Goal: Transaction & Acquisition: Register for event/course

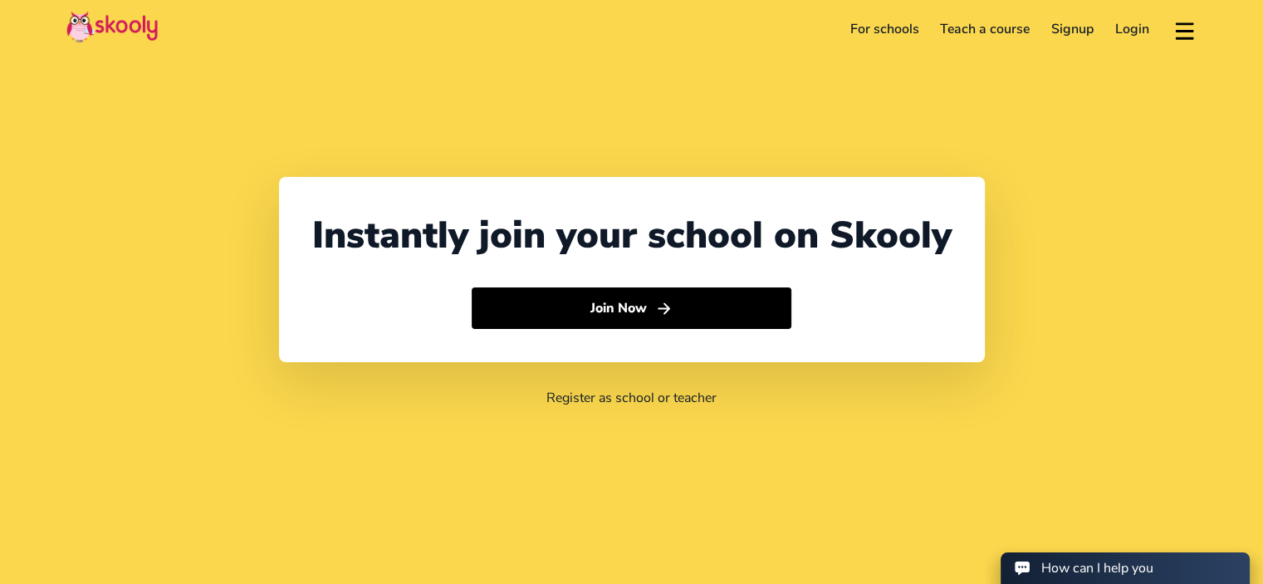
select select "20"
select select "[GEOGRAPHIC_DATA]"
select select "[GEOGRAPHIC_DATA]/[GEOGRAPHIC_DATA]"
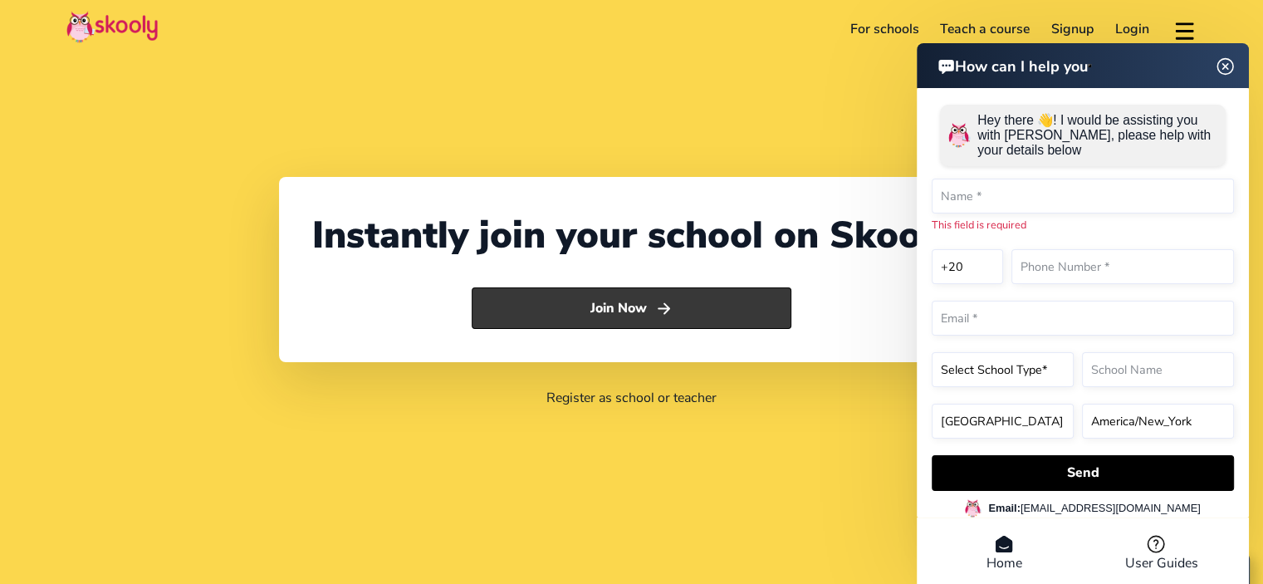
click at [621, 311] on button "Join Now" at bounding box center [632, 308] width 320 height 42
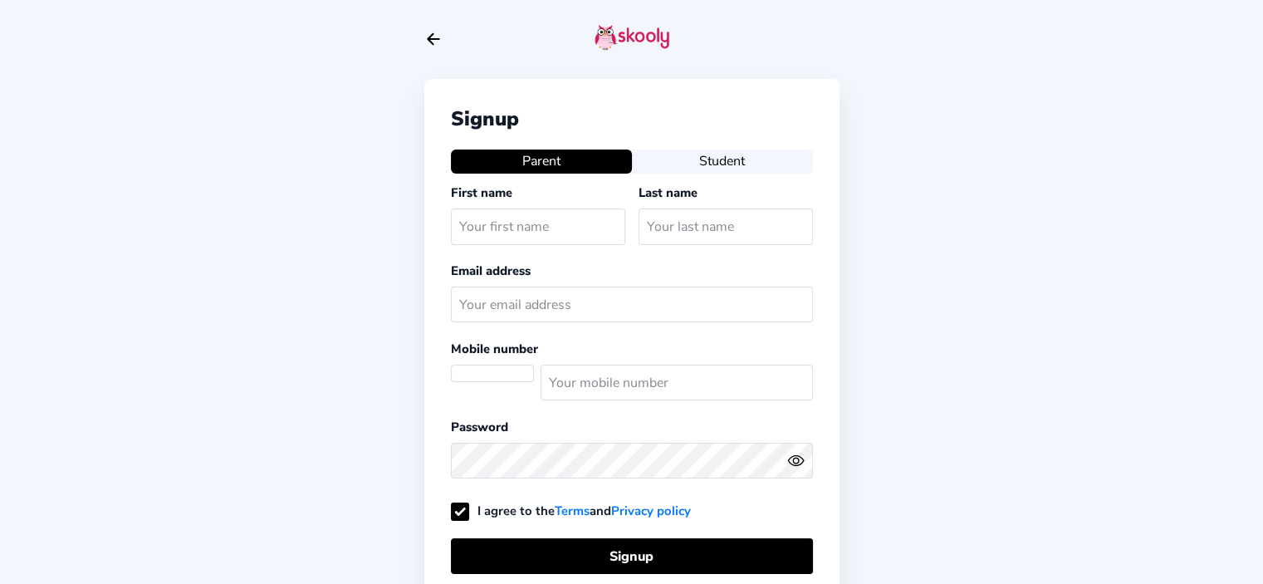
select select "EG"
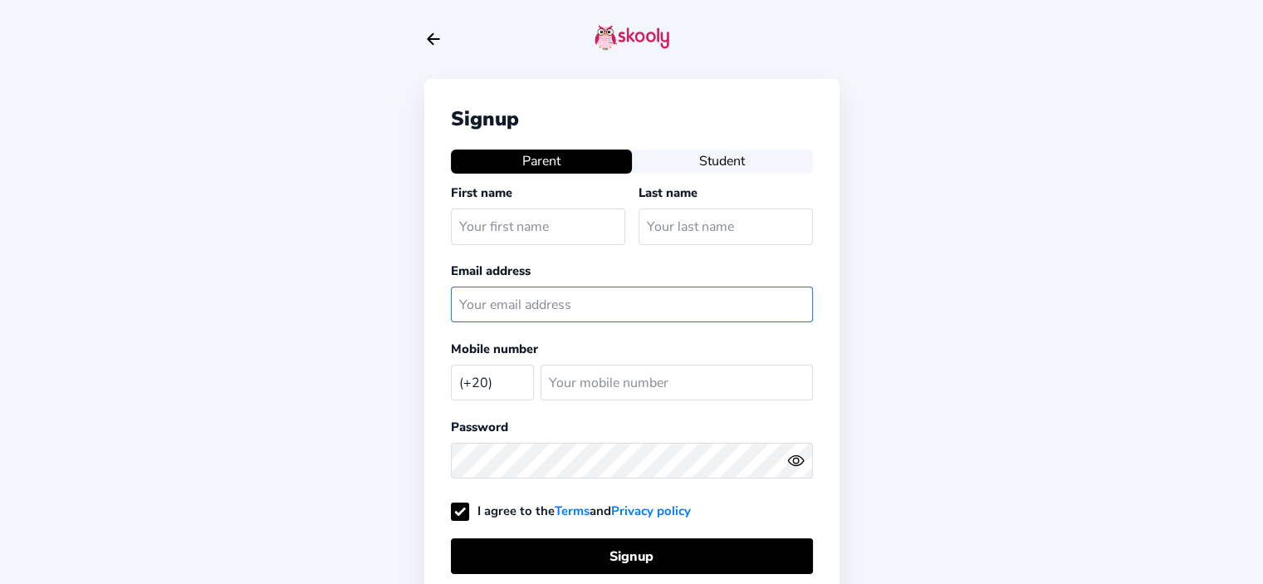
type input "[EMAIL_ADDRESS][DOMAIN_NAME]"
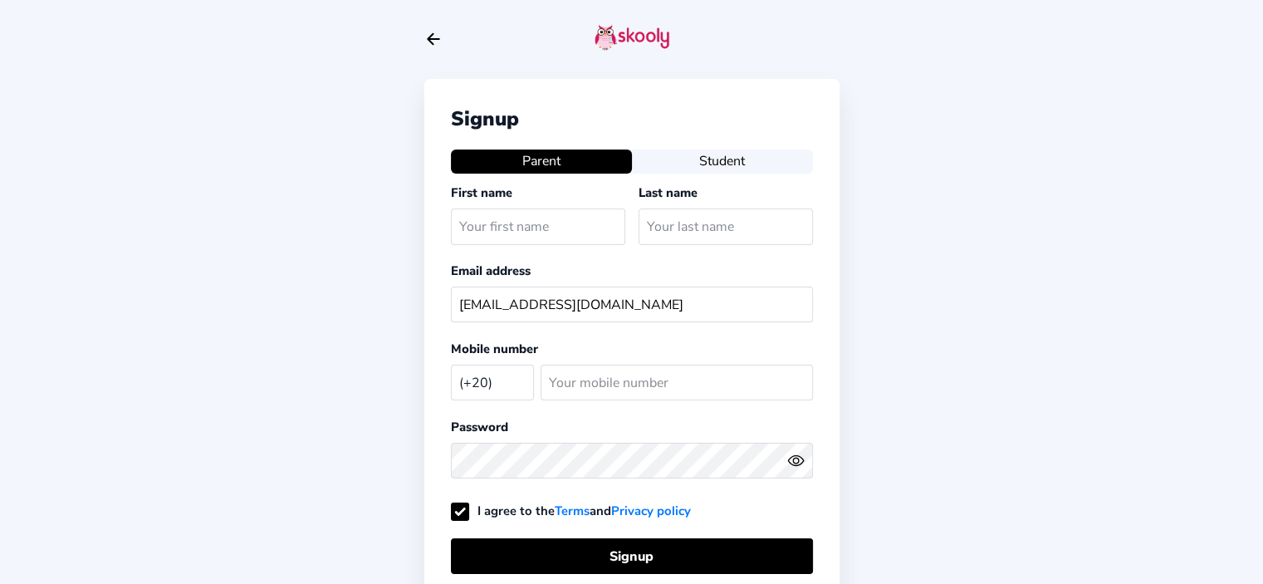
click at [561, 222] on input "text" at bounding box center [538, 226] width 174 height 36
select select "EG"
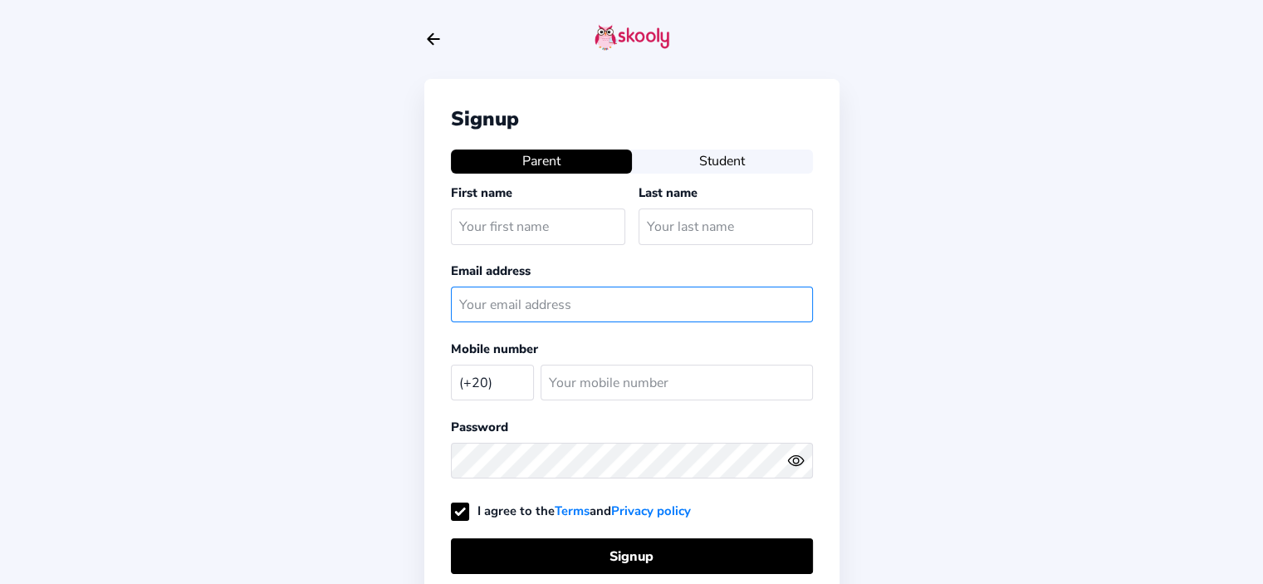
type input "[EMAIL_ADDRESS][DOMAIN_NAME]"
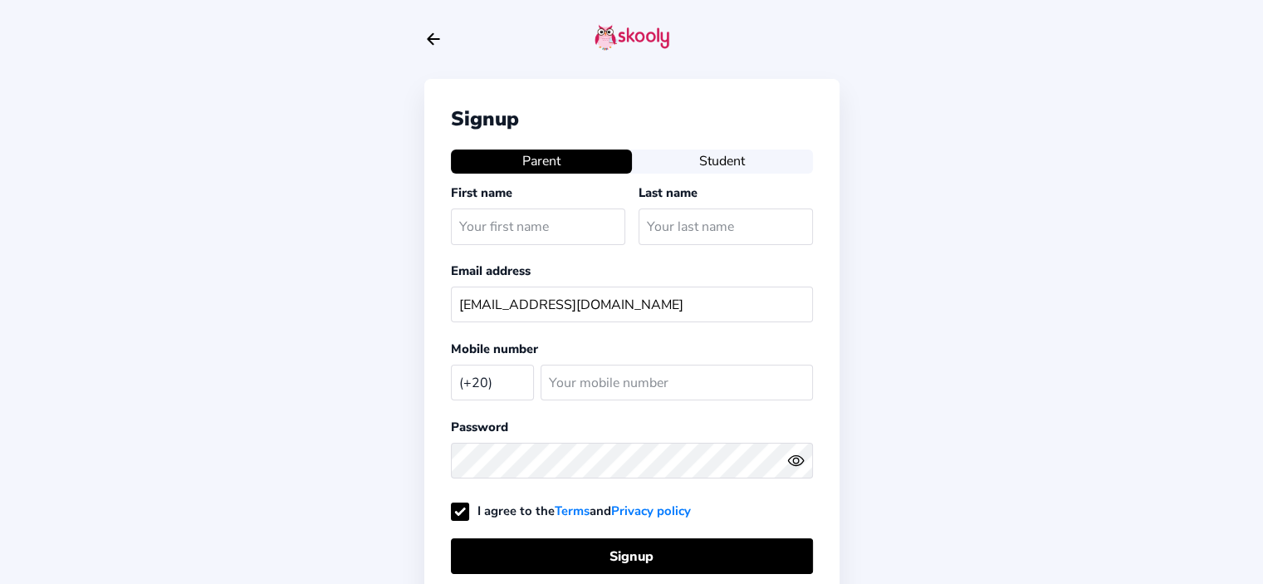
click at [502, 228] on input "text" at bounding box center [538, 226] width 174 height 36
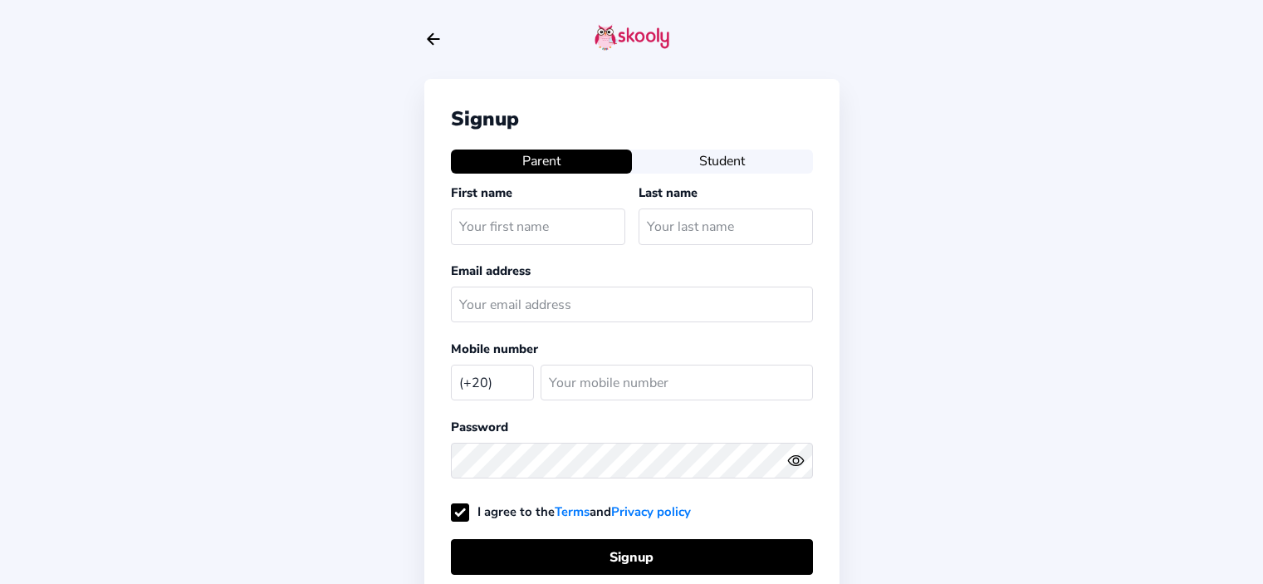
select select "EG"
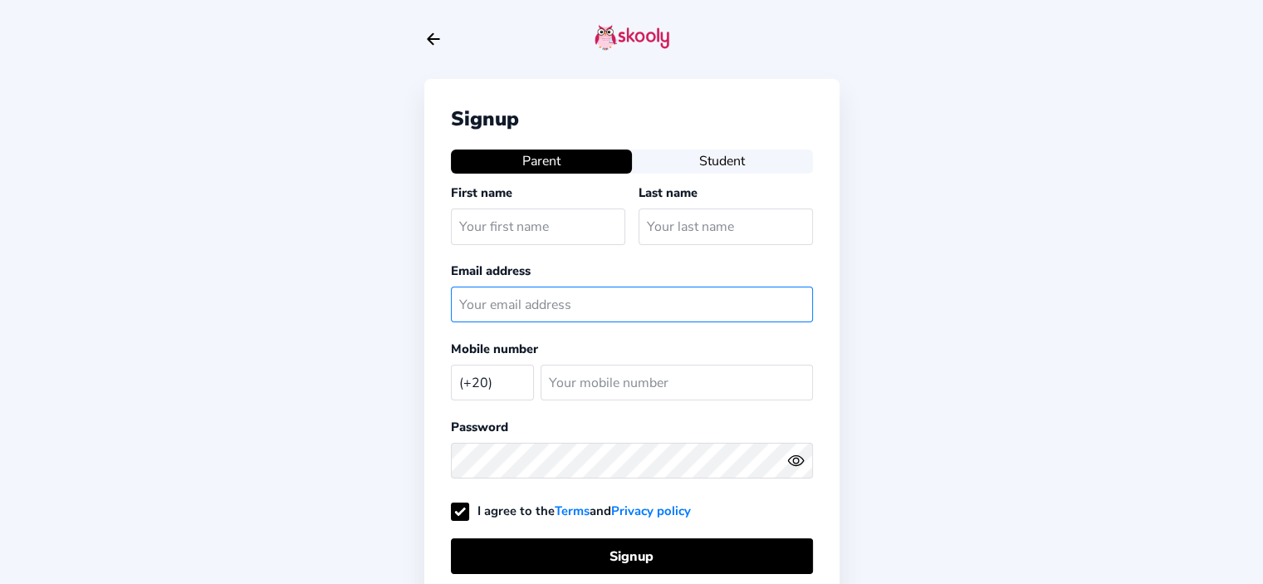
type input "[EMAIL_ADDRESS][DOMAIN_NAME]"
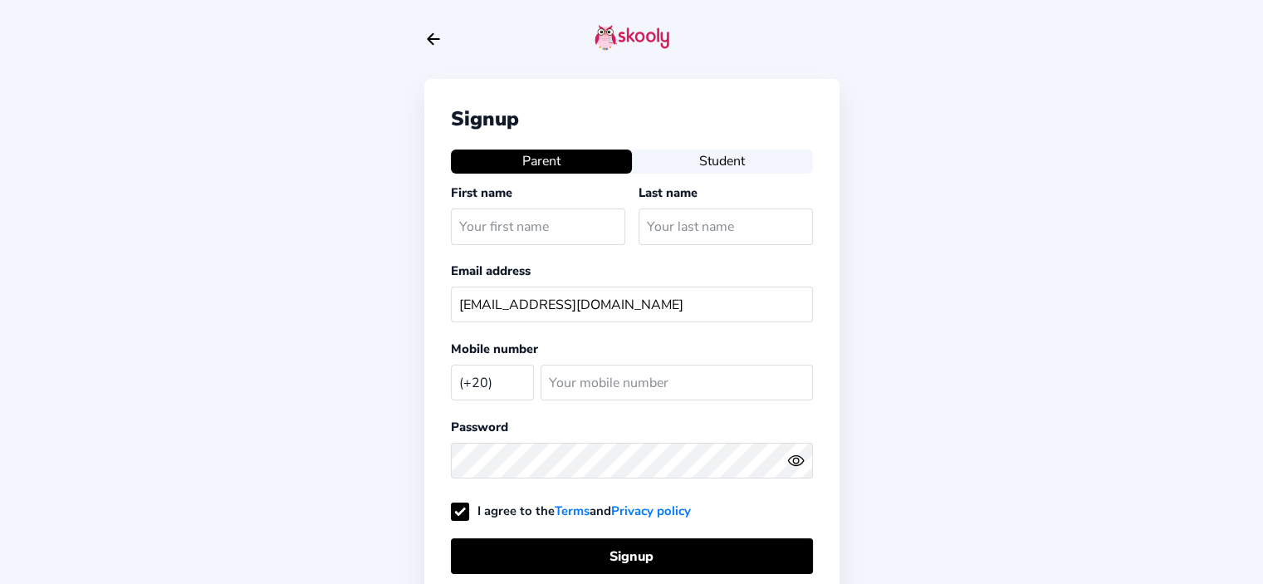
click at [724, 165] on button "Student" at bounding box center [722, 160] width 181 height 23
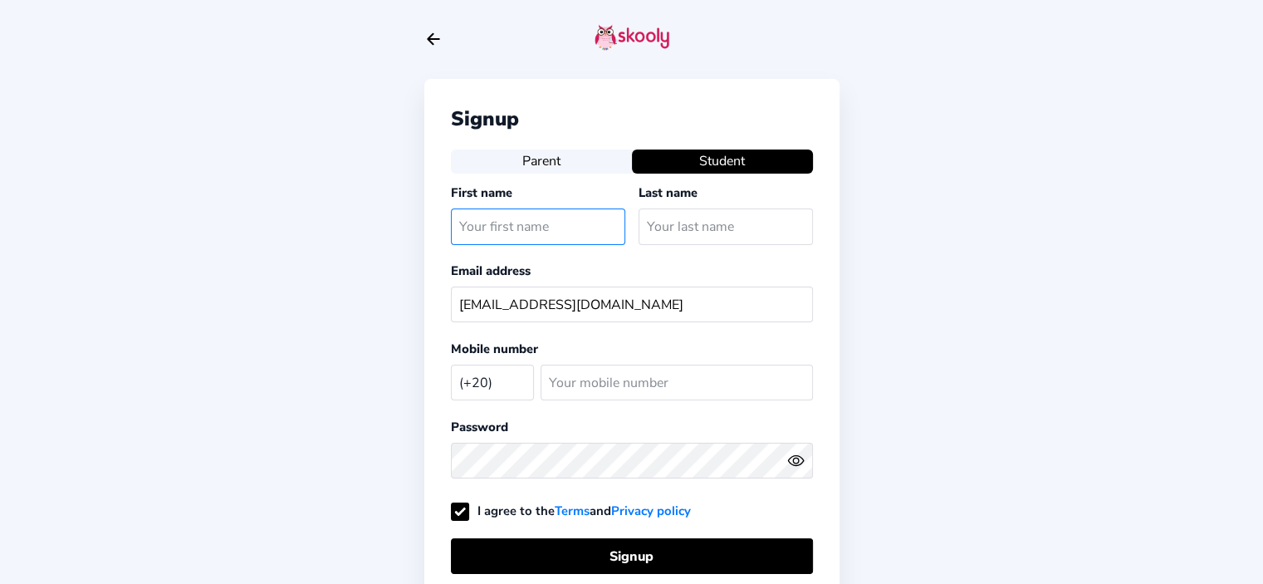
click at [580, 227] on input "text" at bounding box center [538, 226] width 174 height 36
type input "[PERSON_NAME]"
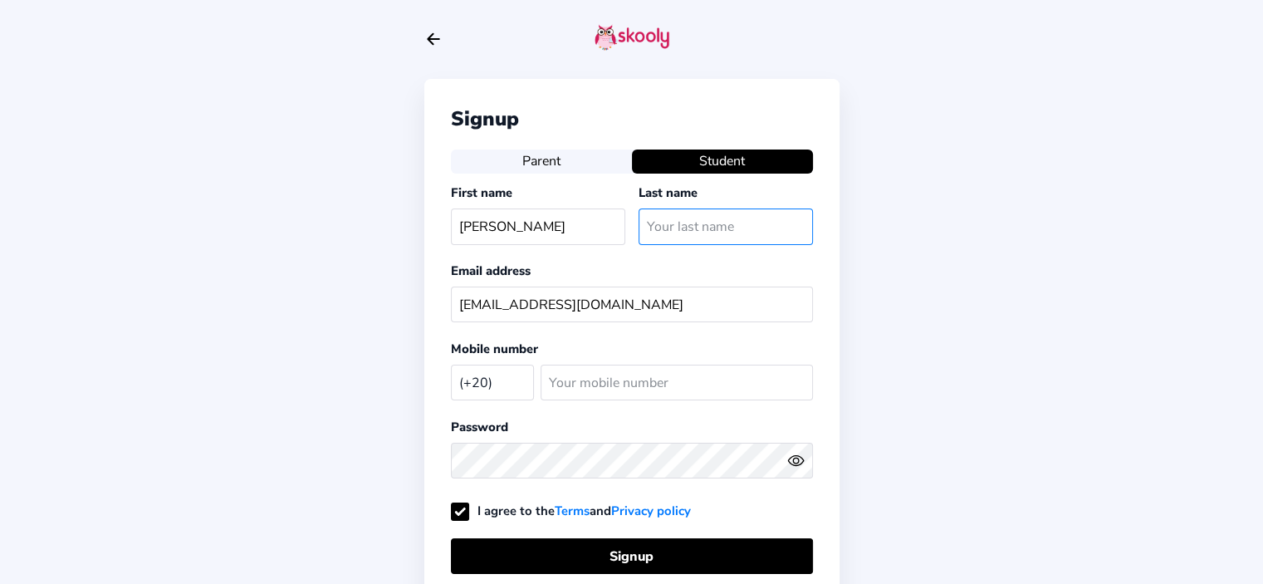
click at [658, 232] on input "text" at bounding box center [726, 226] width 174 height 36
type input "[PERSON_NAME]"
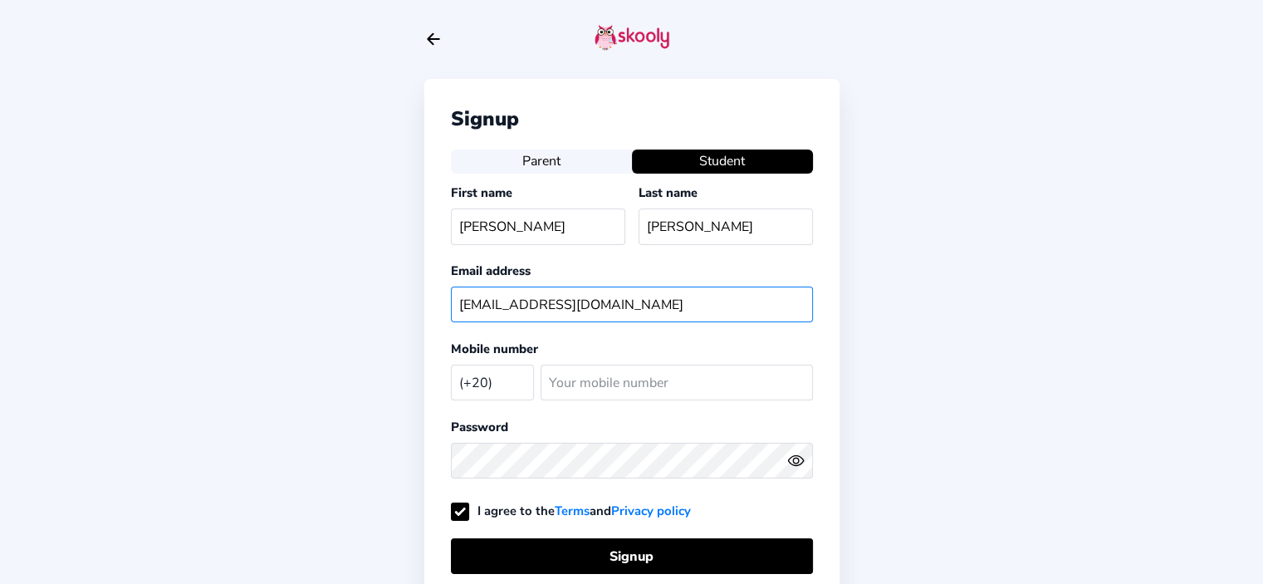
click at [653, 299] on input "[EMAIL_ADDRESS][DOMAIN_NAME]" at bounding box center [632, 304] width 362 height 36
click at [523, 305] on input "[EMAIL_ADDRESS][DOMAIN_NAME]" at bounding box center [632, 304] width 362 height 36
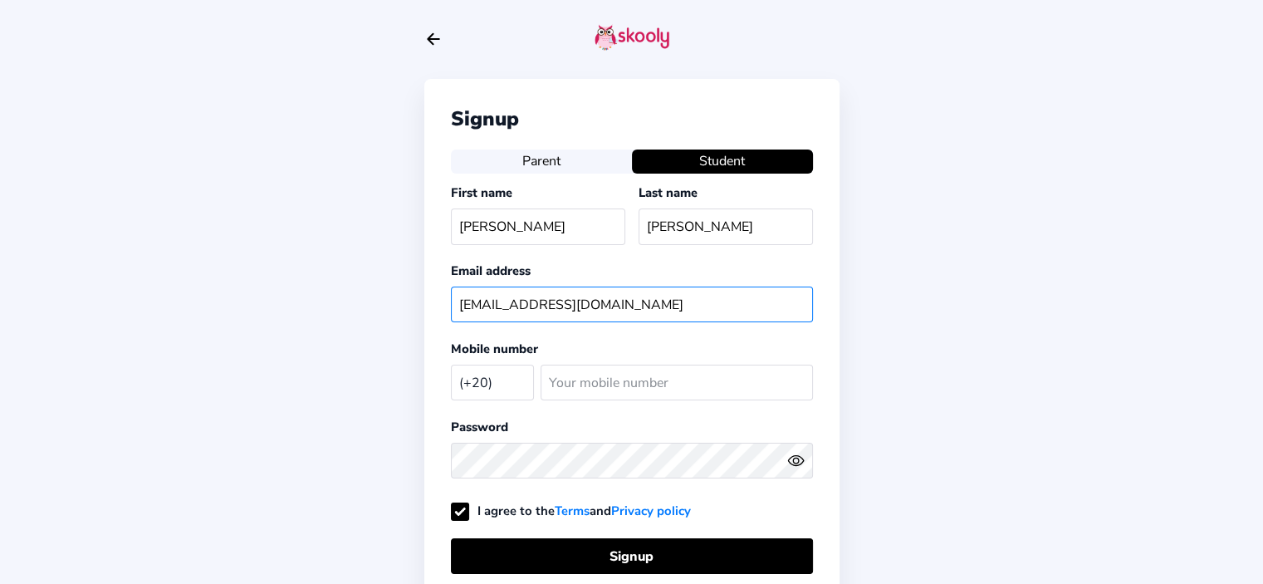
type input "[EMAIL_ADDRESS][DOMAIN_NAME]"
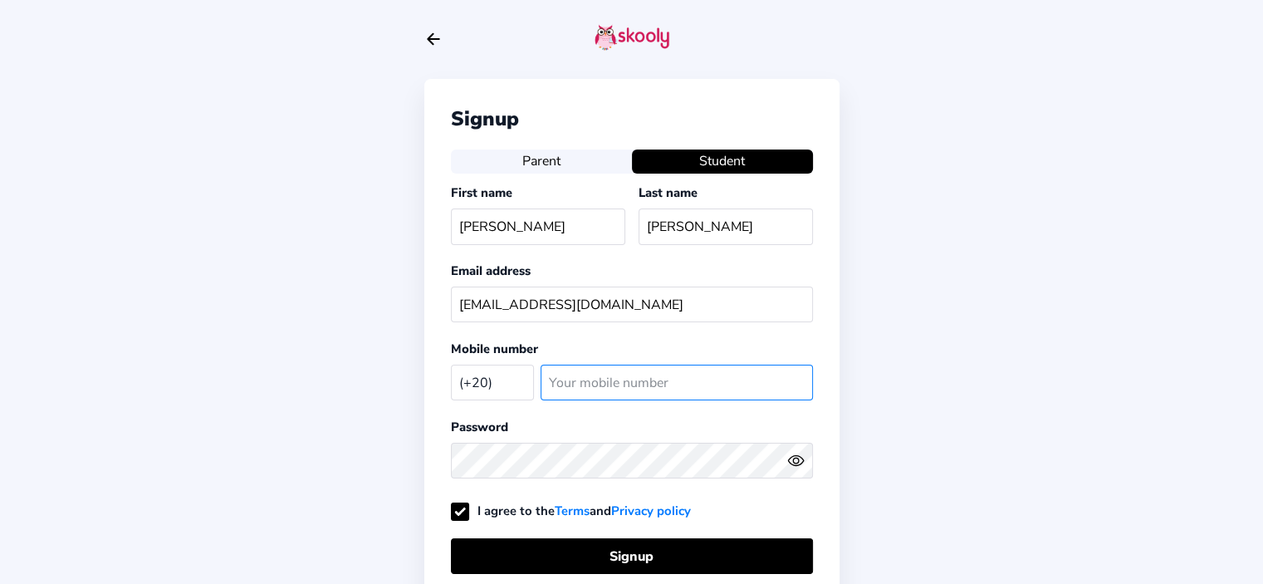
click at [616, 384] on input "number" at bounding box center [677, 383] width 272 height 36
type input "0"
click at [802, 458] on icon "eye outline" at bounding box center [795, 461] width 15 height 10
click at [849, 424] on div "Signup Parent Student First name [PERSON_NAME] Last name [PERSON_NAME] address …" at bounding box center [631, 398] width 1263 height 796
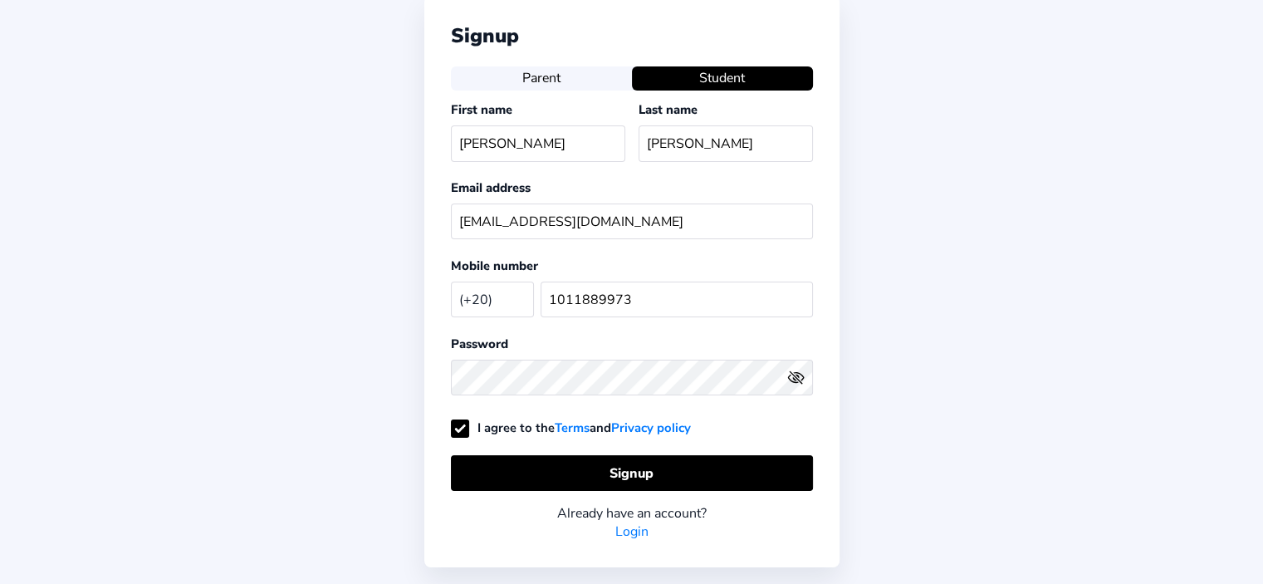
scroll to position [166, 0]
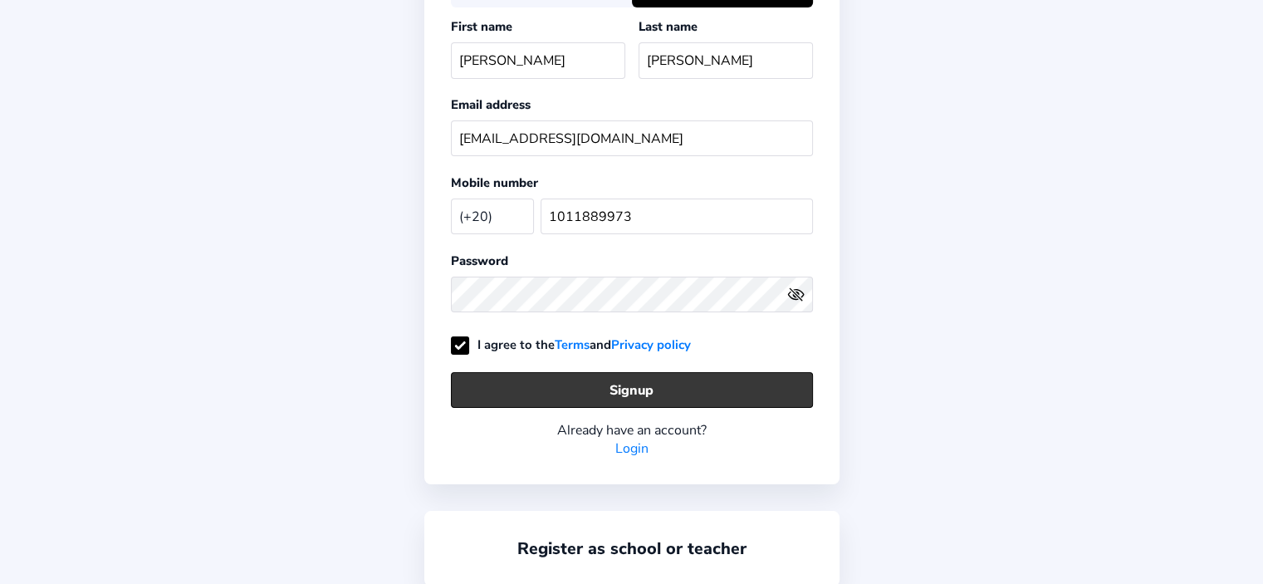
click at [639, 391] on button "Signup" at bounding box center [632, 390] width 362 height 36
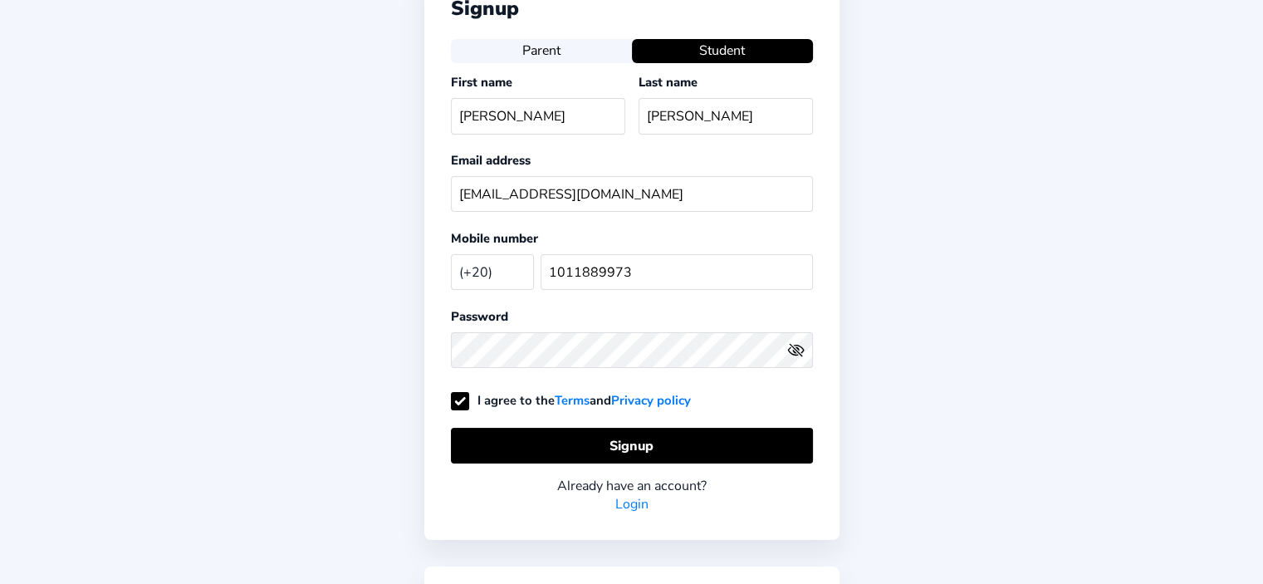
scroll to position [83, 0]
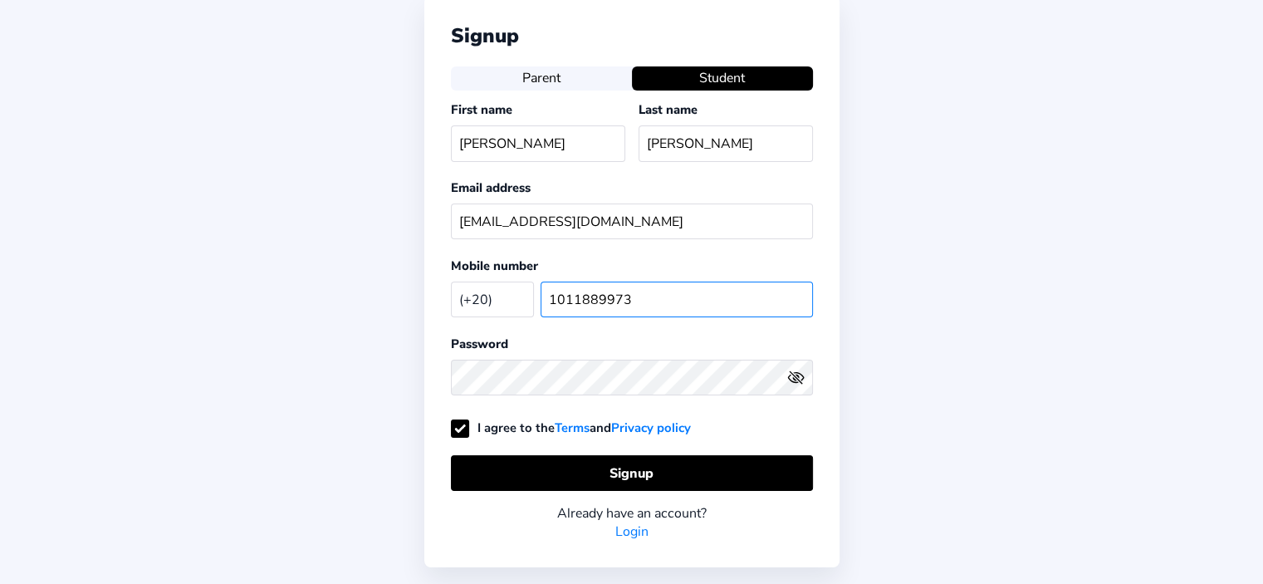
click at [621, 296] on input "1011889973" at bounding box center [677, 300] width 272 height 36
type input "01040603135"
click at [404, 300] on div "Signup Parent Student First name [PERSON_NAME] Last name [PERSON_NAME] address …" at bounding box center [631, 315] width 1263 height 796
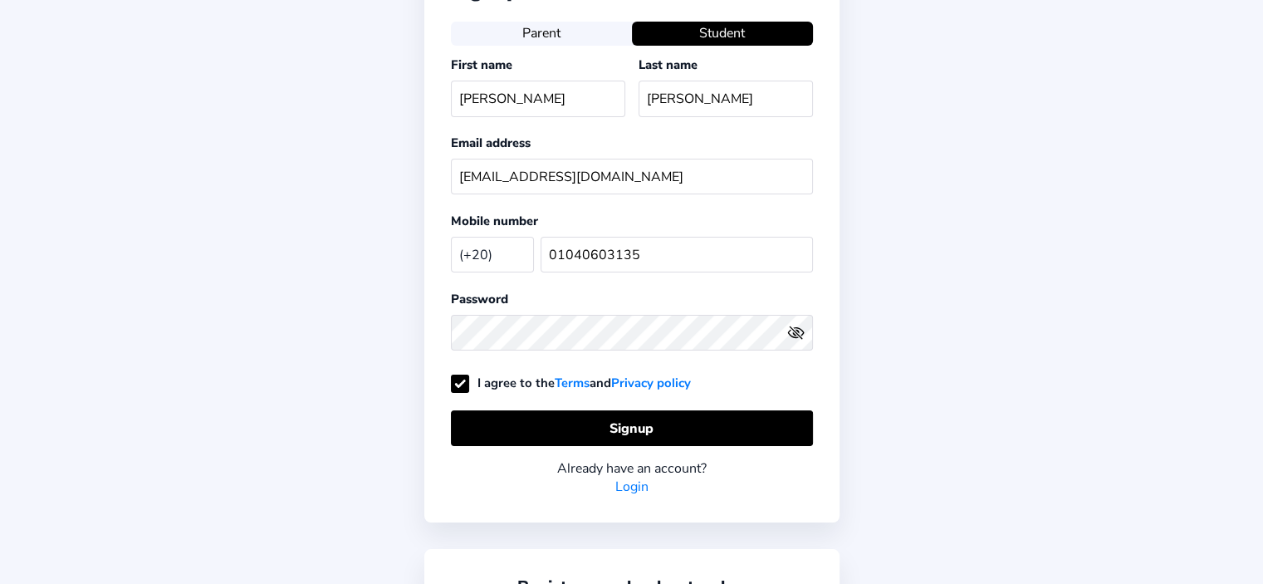
scroll to position [166, 0]
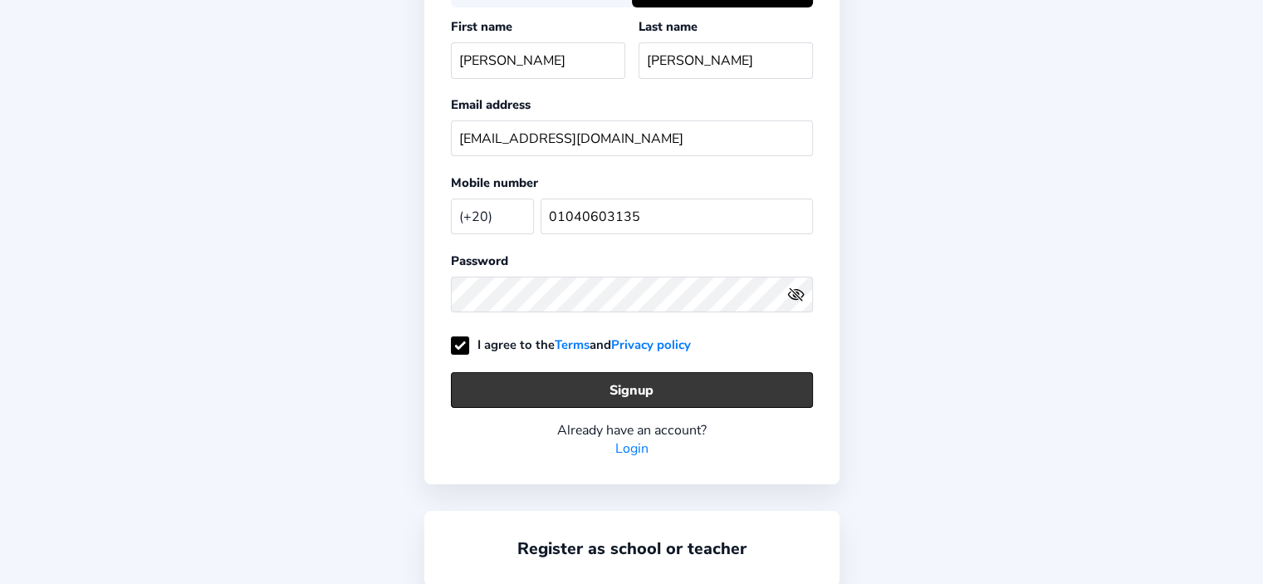
click at [631, 390] on button "Signup" at bounding box center [632, 390] width 362 height 36
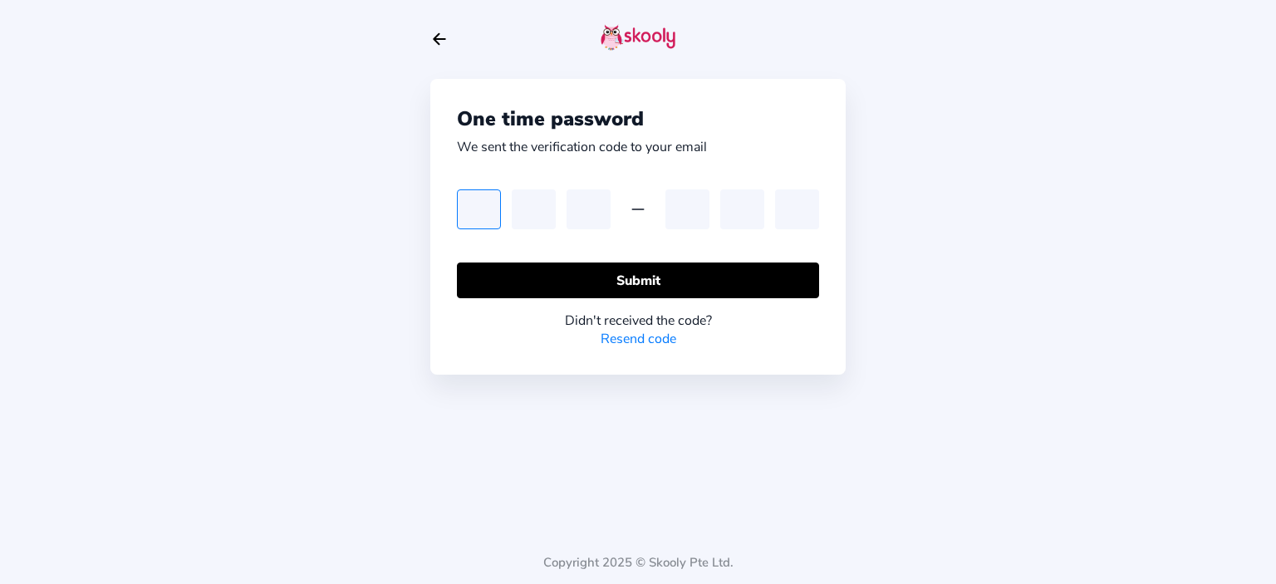
type input "0"
type input "9"
type input "6"
type input "1"
type input "3"
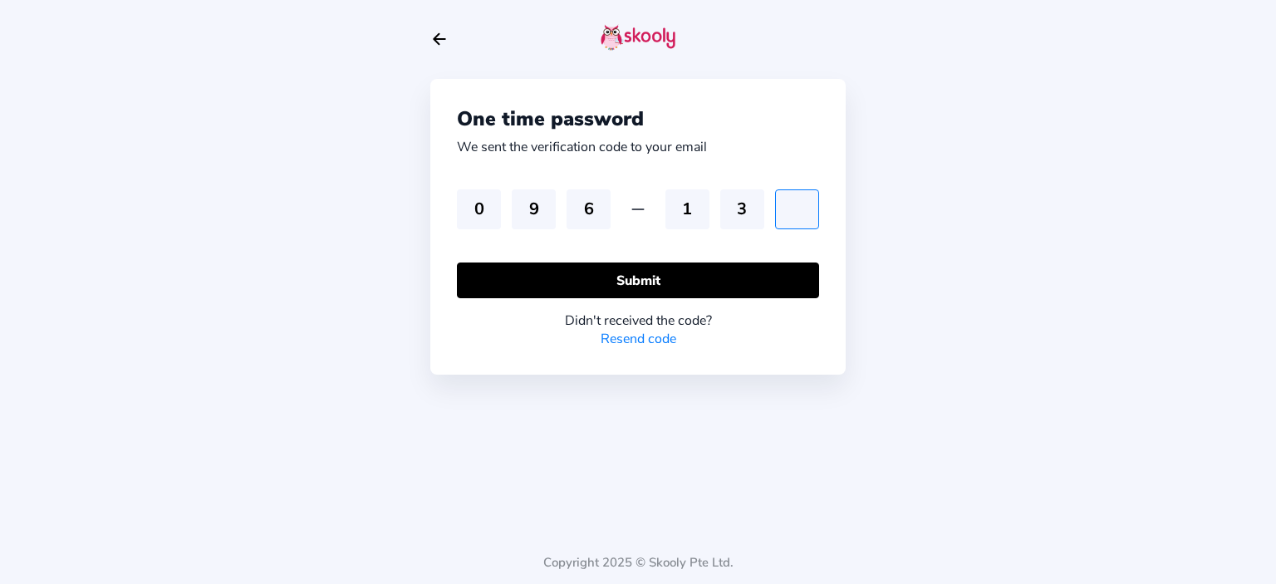
type input "2"
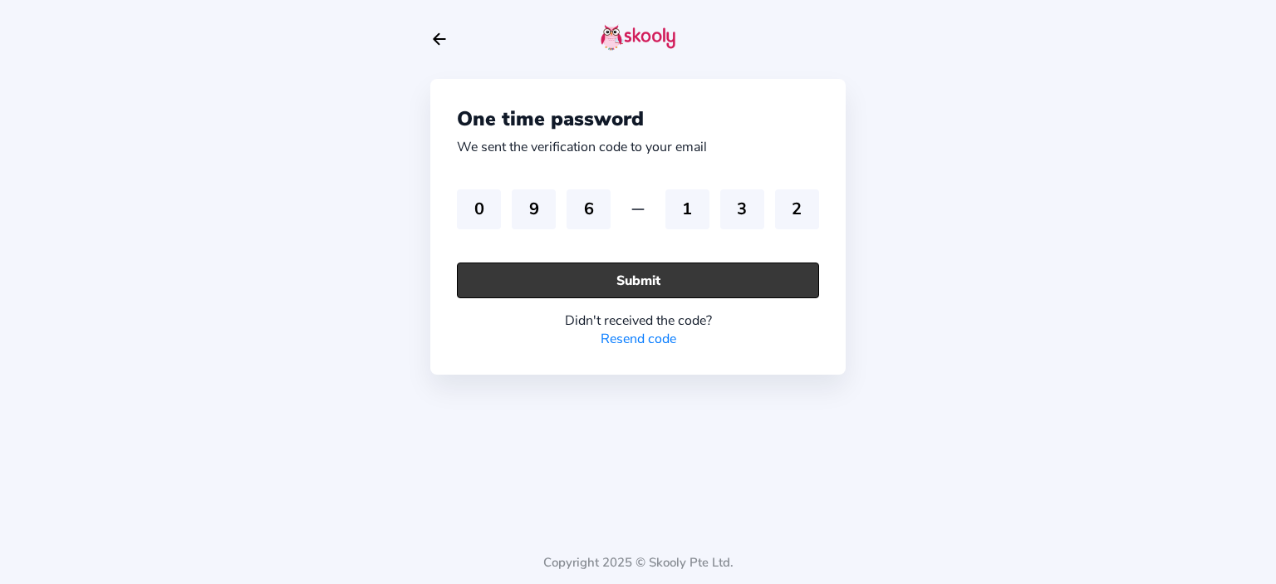
click at [636, 282] on button "Submit" at bounding box center [638, 280] width 362 height 36
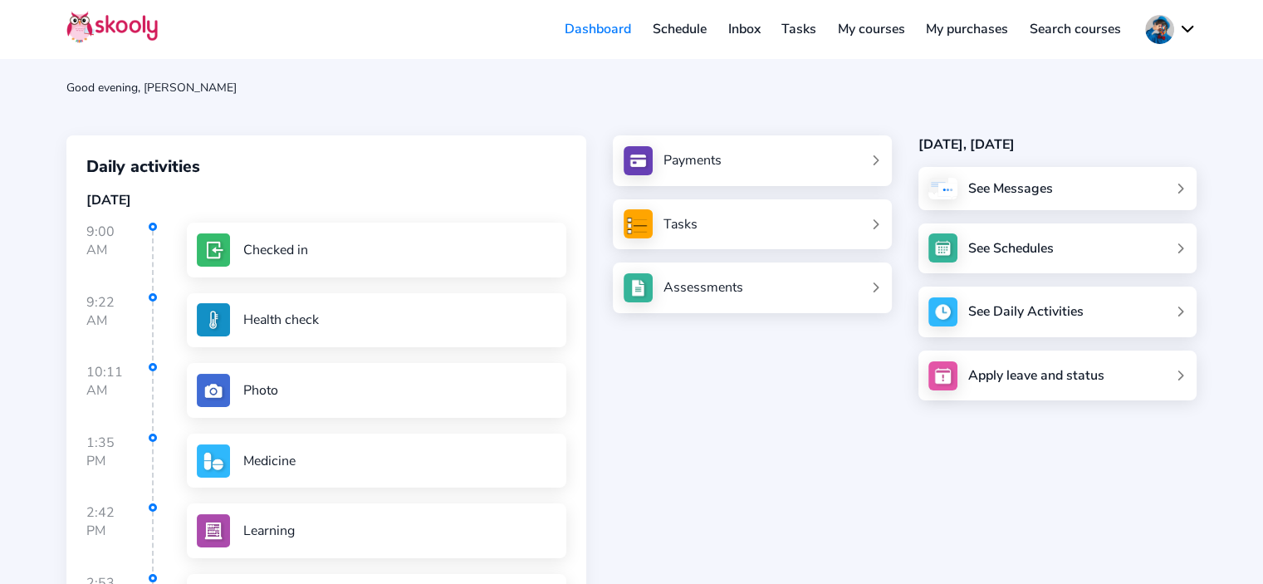
click at [1157, 26] on button at bounding box center [1170, 29] width 51 height 29
click at [1103, 69] on span "My account" at bounding box center [1118, 72] width 67 height 24
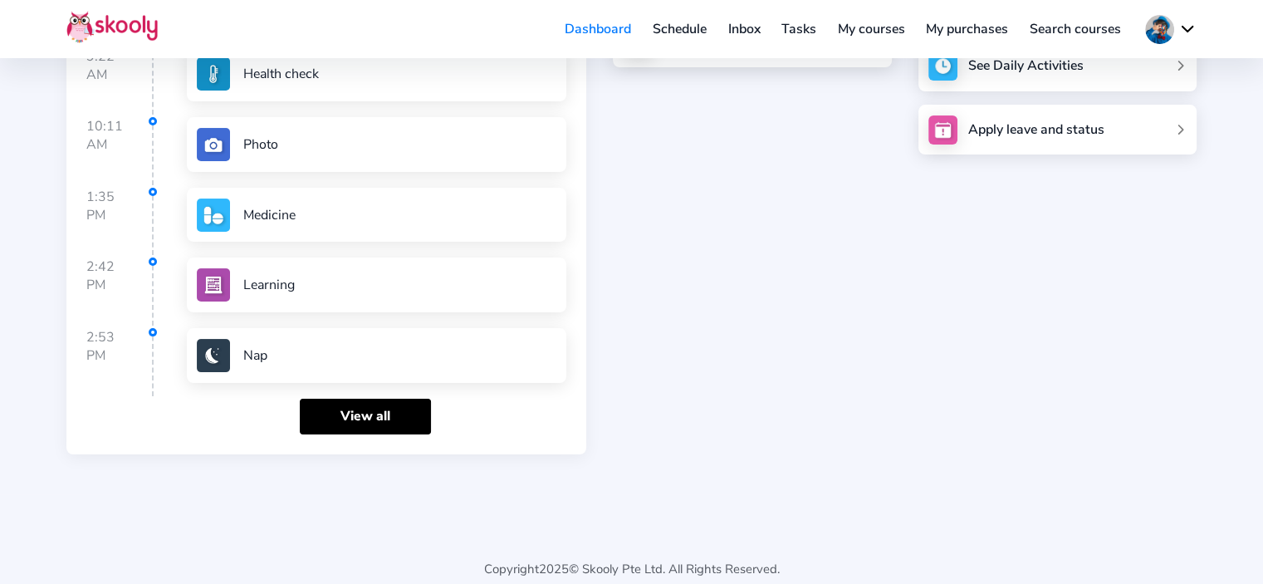
scroll to position [266, 0]
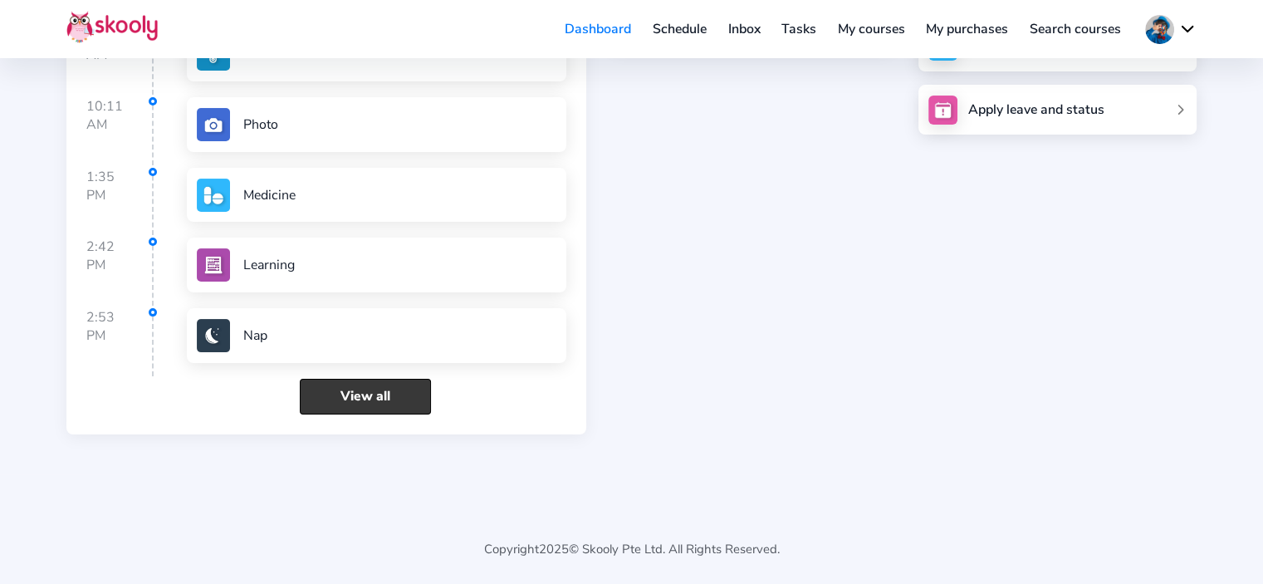
click at [379, 394] on link "View all" at bounding box center [365, 397] width 131 height 36
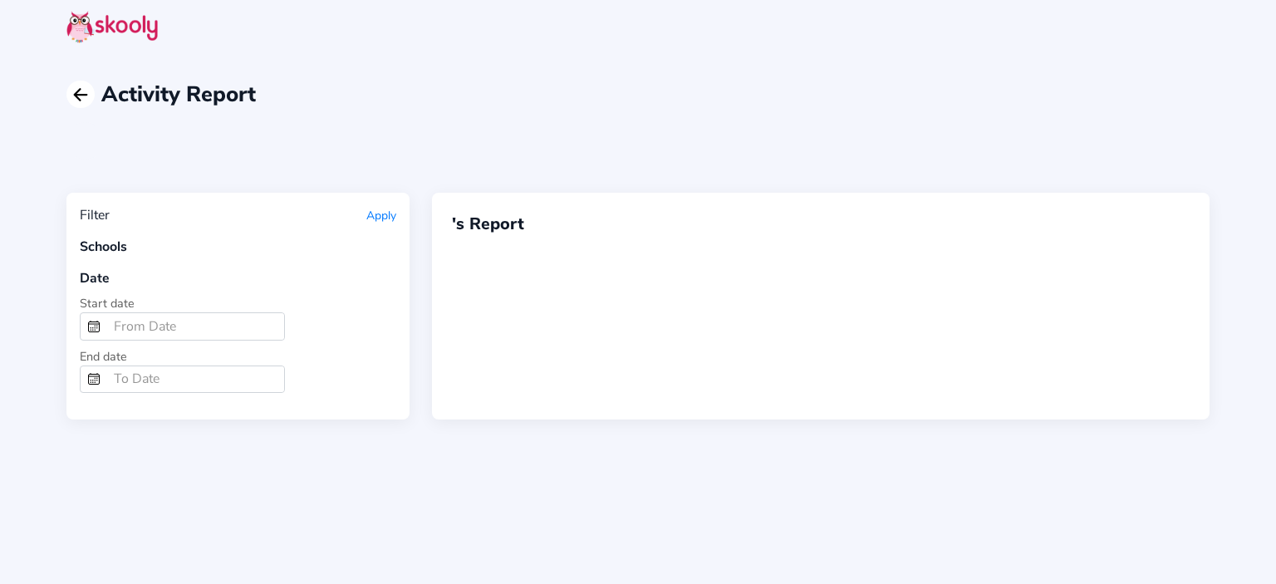
click at [80, 94] on icon "arrow back outline" at bounding box center [80, 95] width 12 height 12
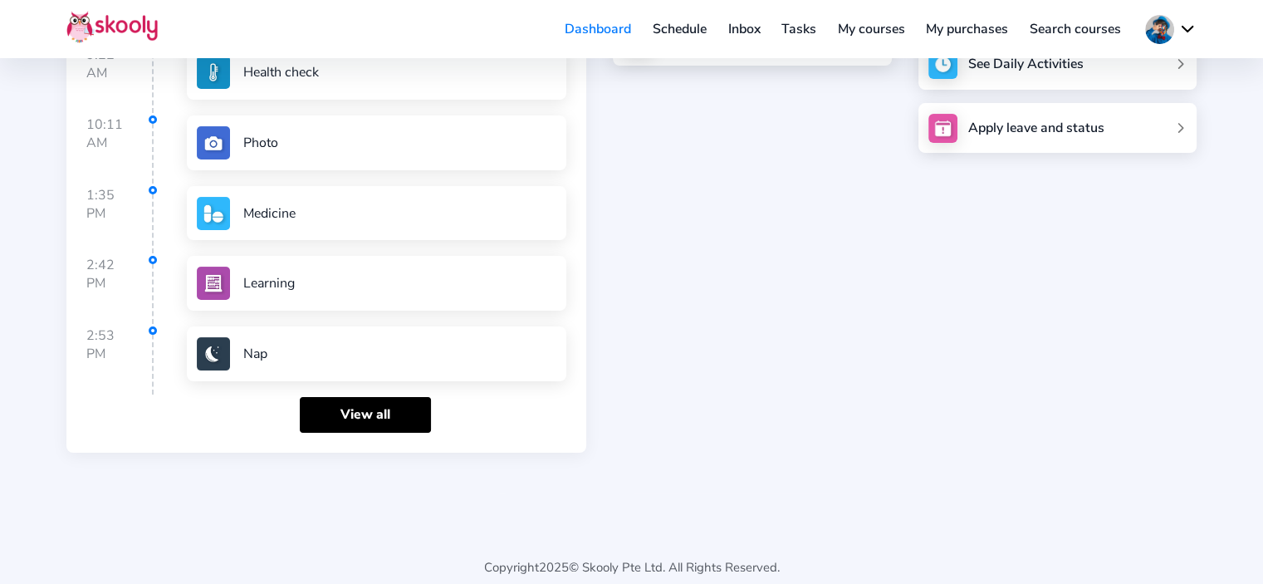
scroll to position [249, 0]
click at [1071, 391] on div "[DATE], [DATE] See Messages See Schedules See Daily Activities Apply leave and …" at bounding box center [1044, 168] width 305 height 565
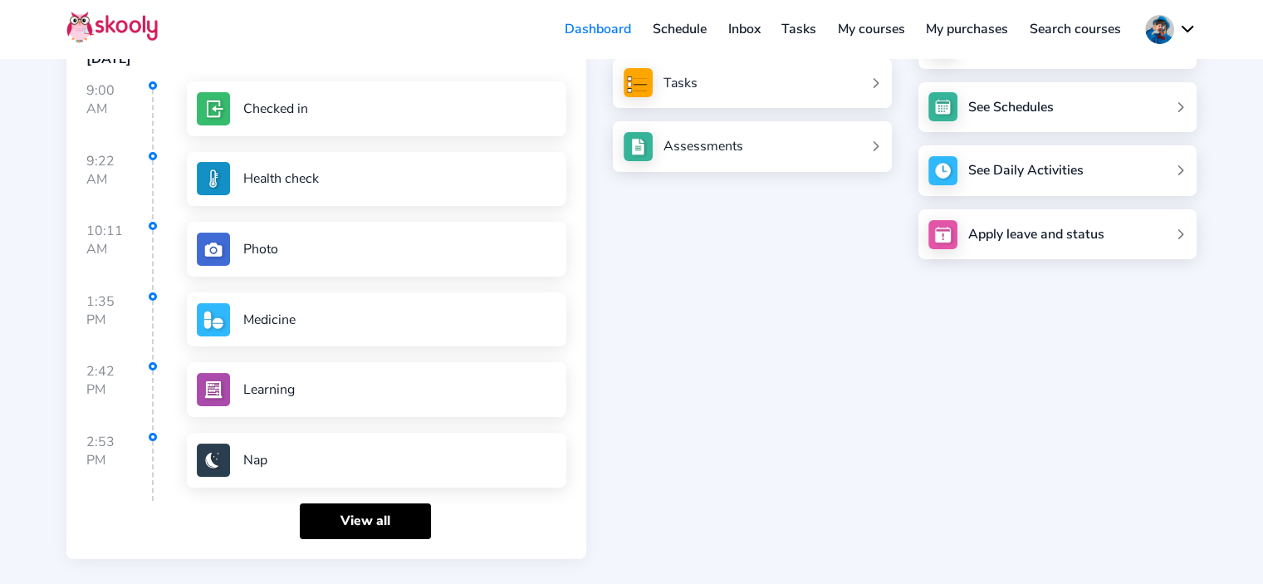
scroll to position [0, 0]
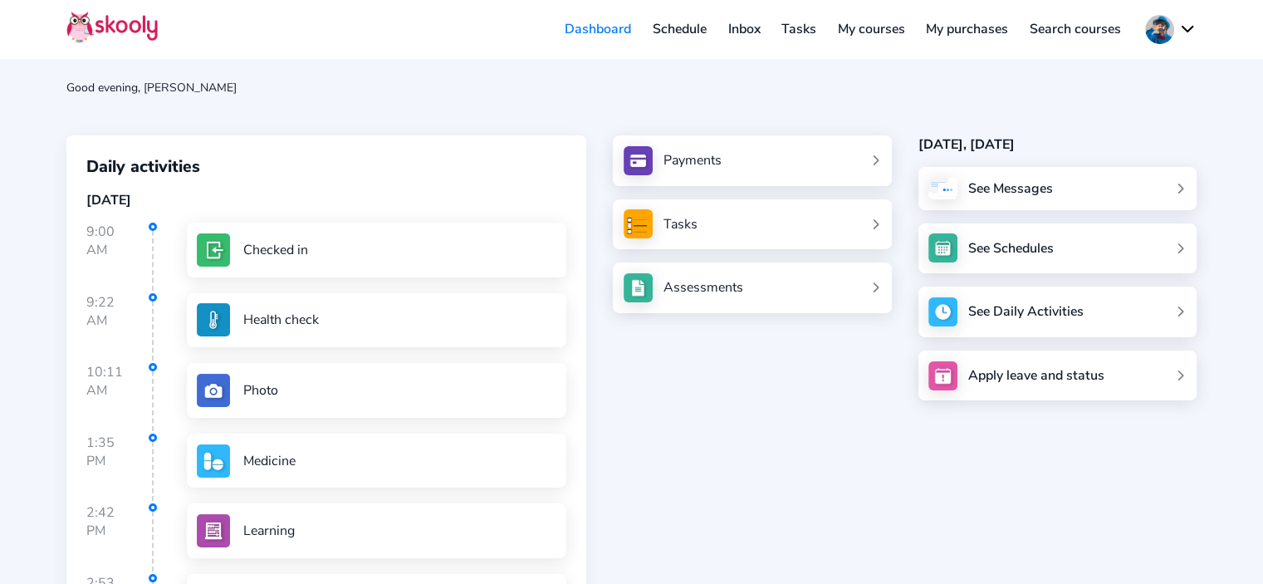
click at [1097, 183] on div "See Messages" at bounding box center [1057, 188] width 278 height 43
click at [1083, 252] on div "See Schedules" at bounding box center [1057, 248] width 278 height 51
click at [950, 247] on img at bounding box center [942, 247] width 29 height 29
click at [945, 313] on img at bounding box center [955, 312] width 27 height 27
click at [849, 30] on link "My courses" at bounding box center [871, 29] width 89 height 27
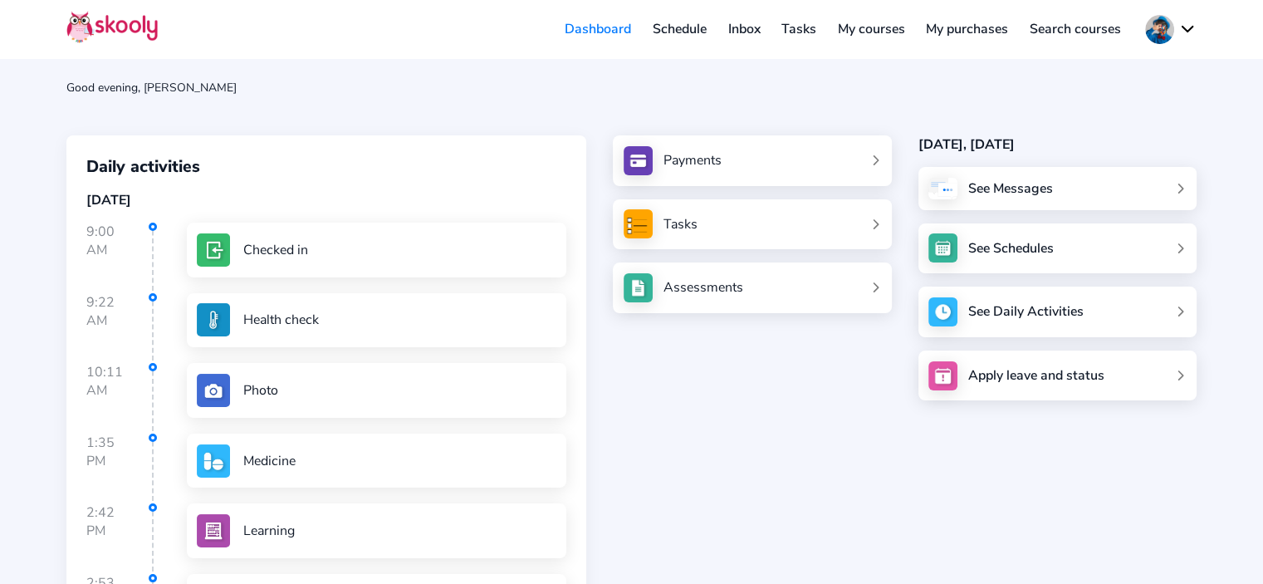
click at [688, 29] on link "Schedule" at bounding box center [680, 29] width 76 height 27
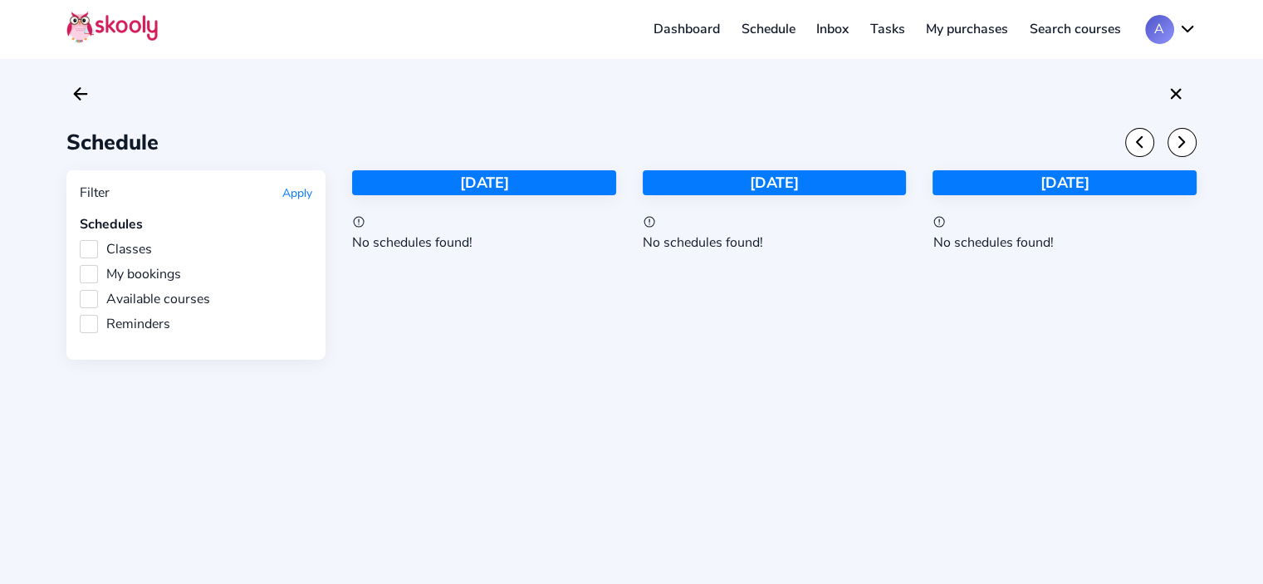
click at [1189, 30] on button "A" at bounding box center [1170, 29] width 51 height 29
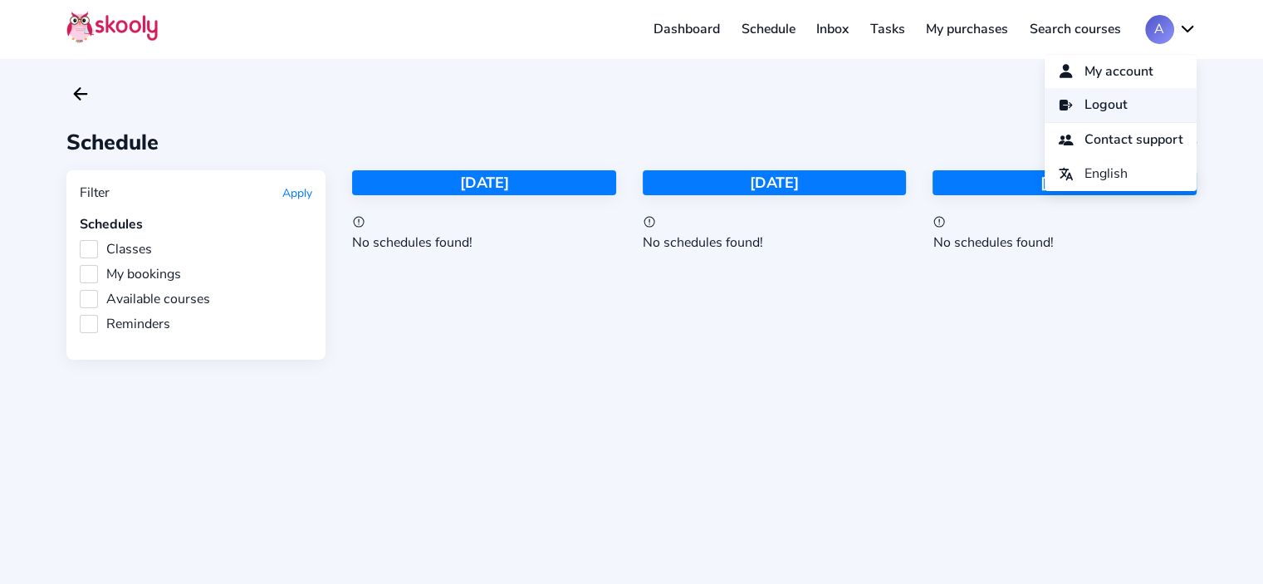
click at [1093, 103] on span "Logout" at bounding box center [1106, 105] width 43 height 24
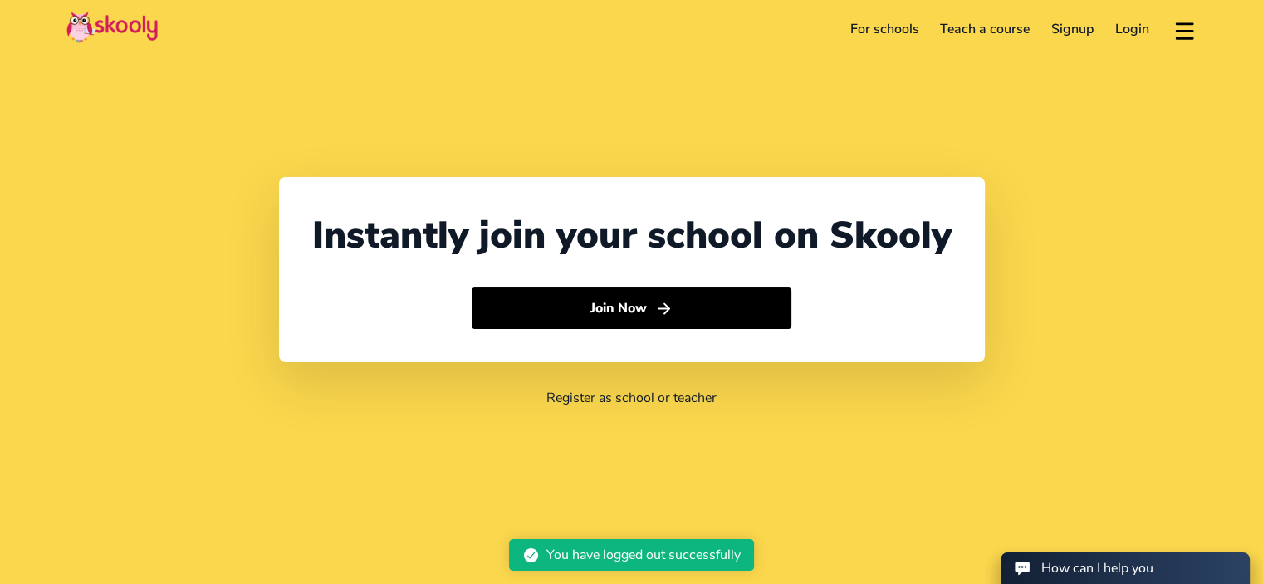
select select "20"
select select "[GEOGRAPHIC_DATA]"
select select "[GEOGRAPHIC_DATA]/[GEOGRAPHIC_DATA]"
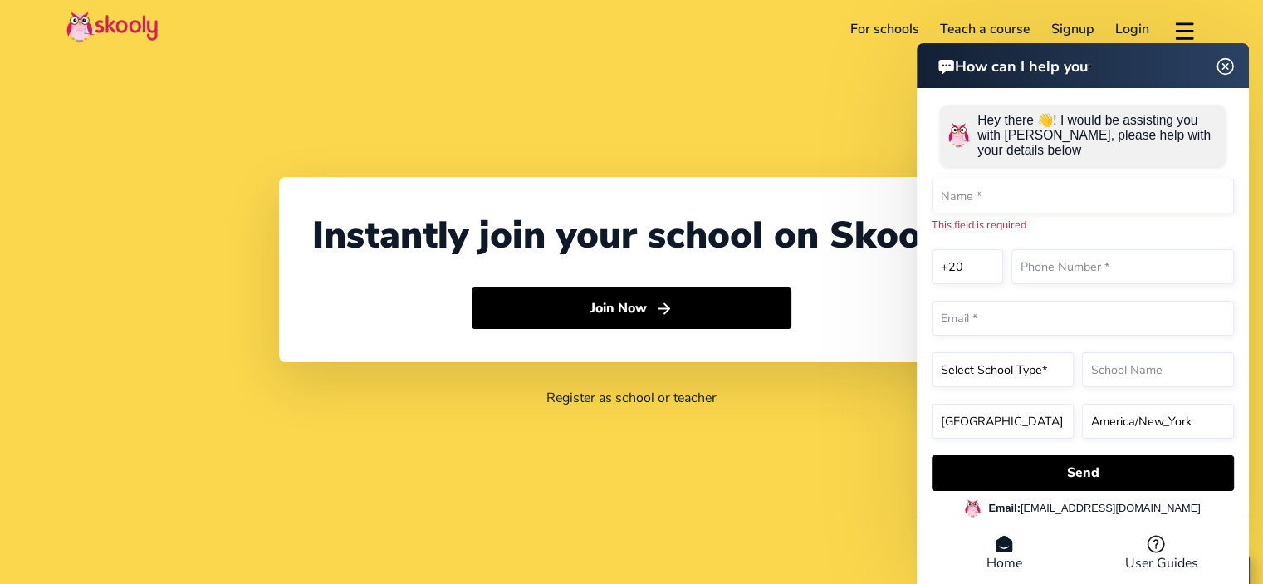
click at [1225, 72] on img at bounding box center [1226, 66] width 32 height 21
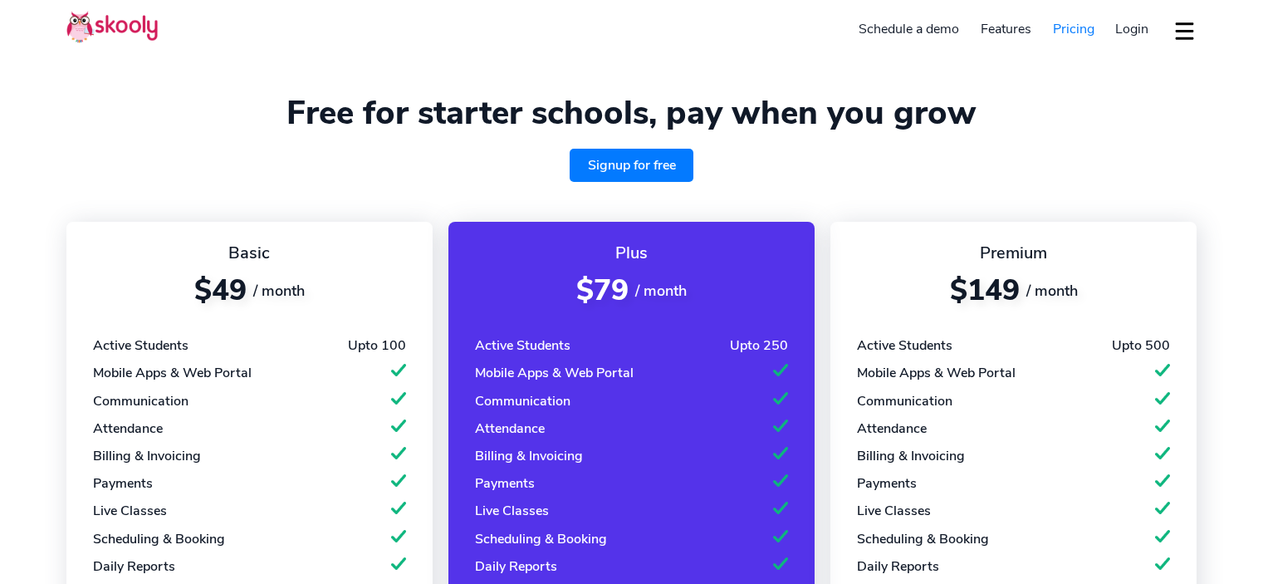
select select "en"
select select "20"
select select "Egypt"
select select "Africa/Cairo"
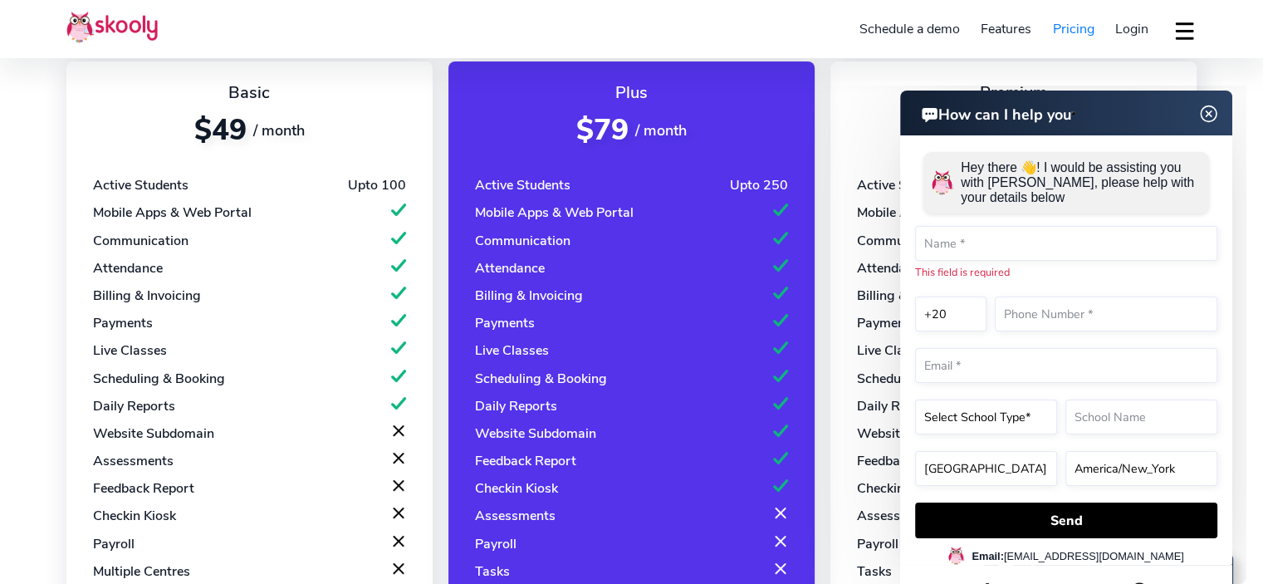
scroll to position [166, 0]
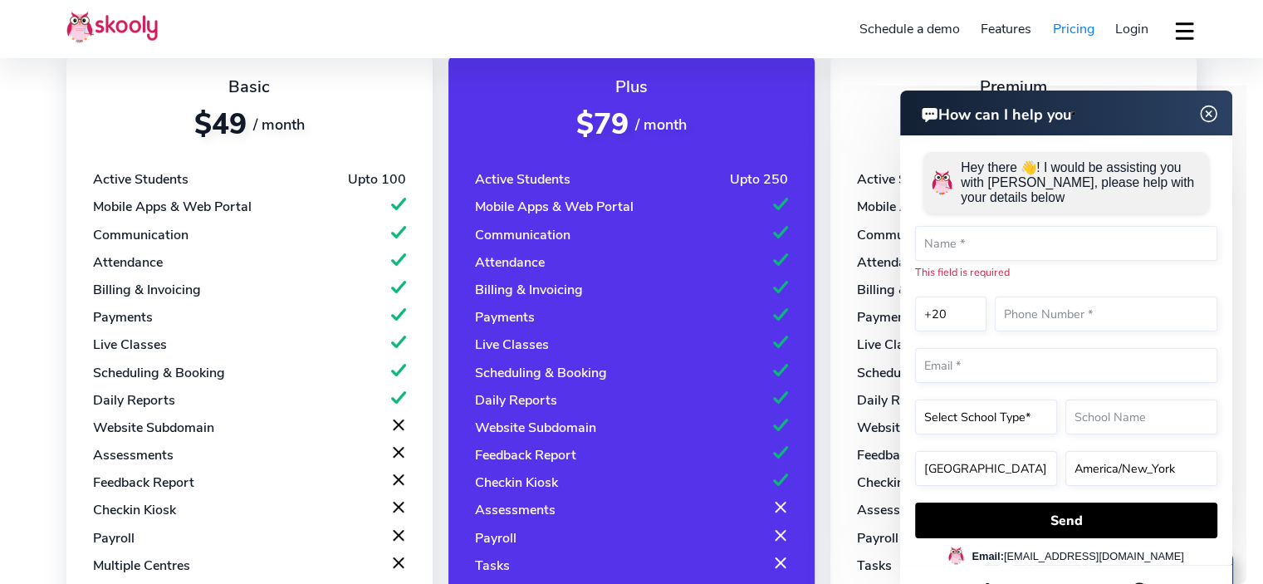
click at [1208, 110] on img at bounding box center [1209, 114] width 32 height 21
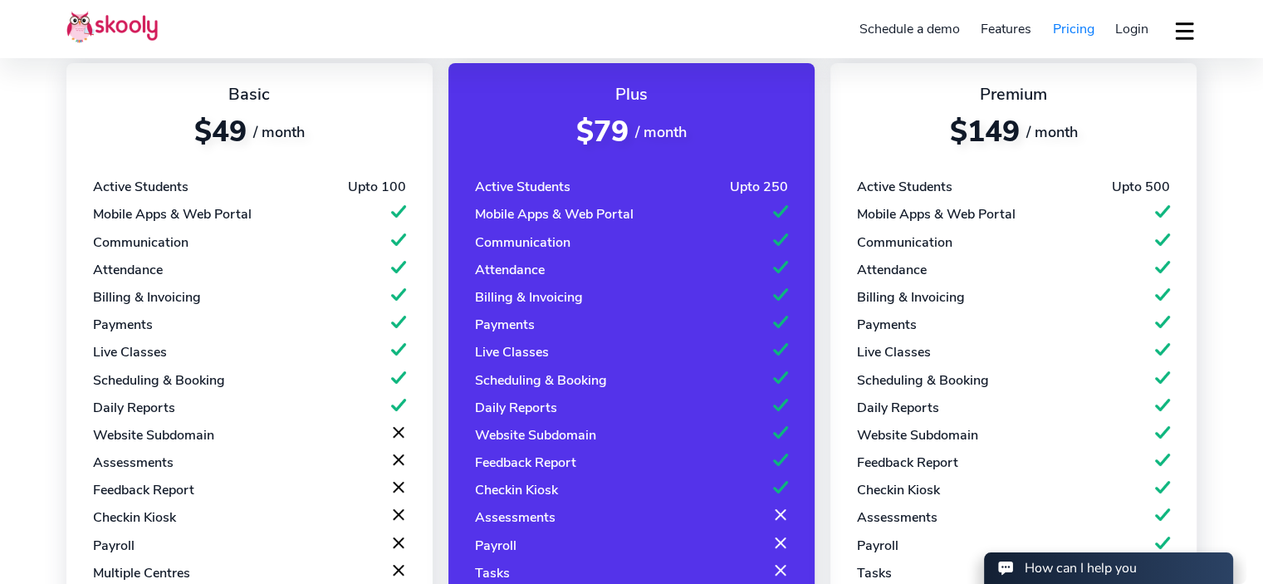
scroll to position [249, 0]
